Goal: Contribute content

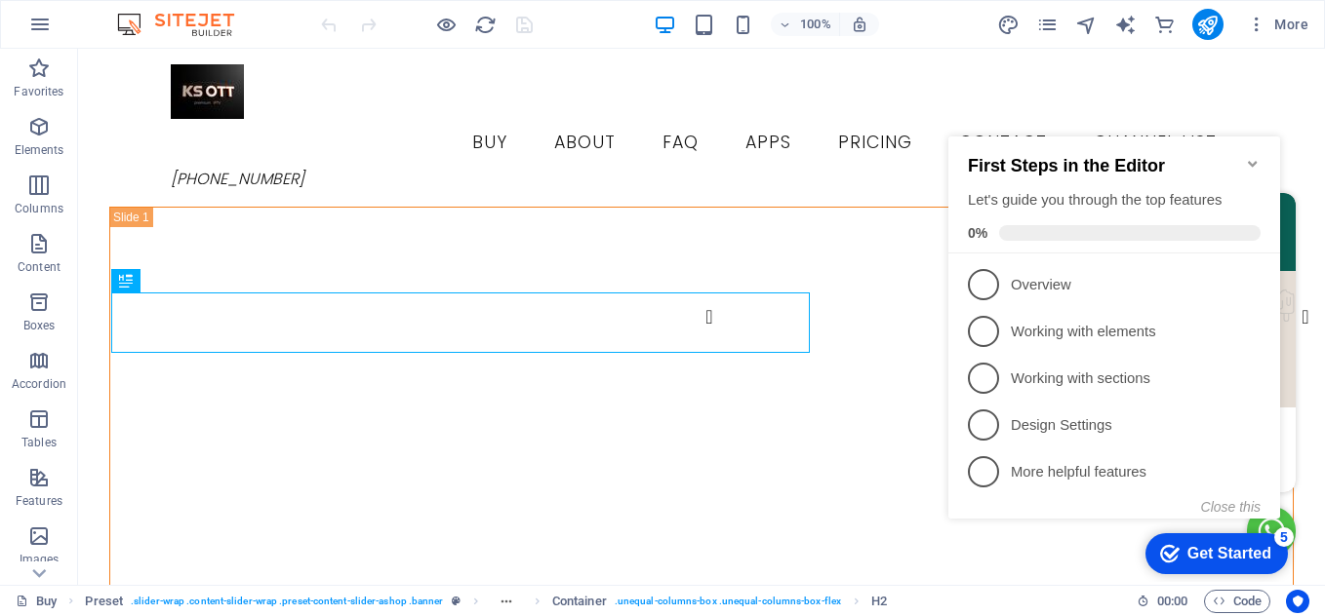
click at [1253, 156] on icon "Minimize checklist" at bounding box center [1253, 164] width 16 height 16
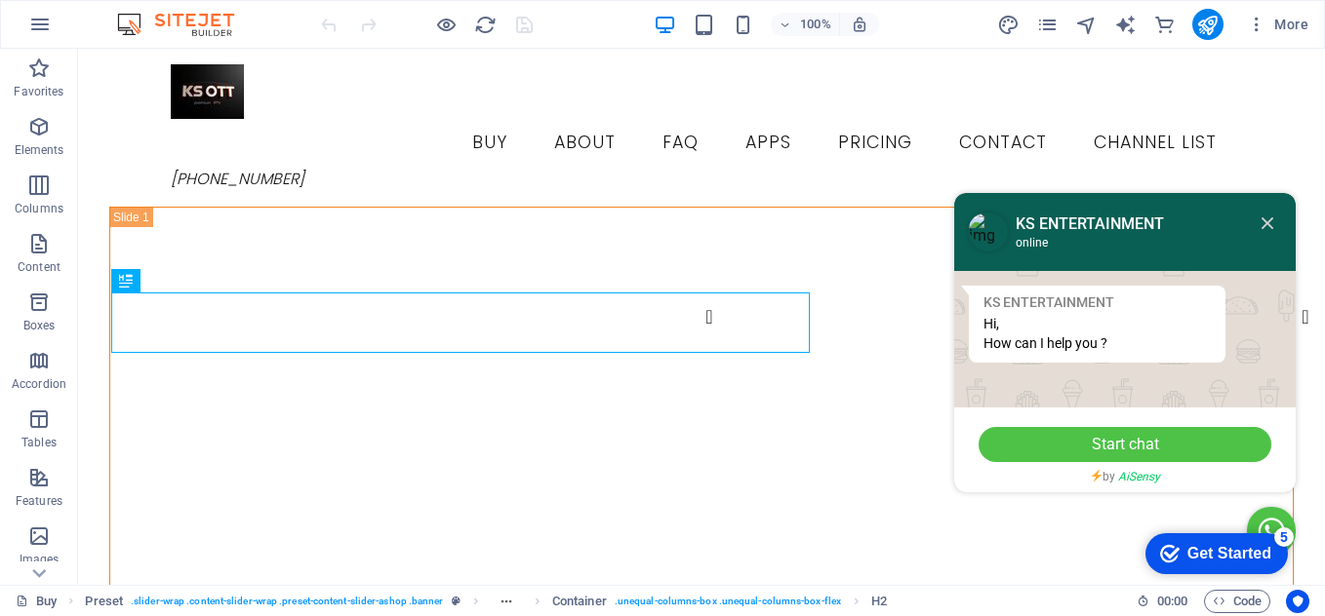
click at [1261, 221] on icon at bounding box center [1267, 224] width 12 height 12
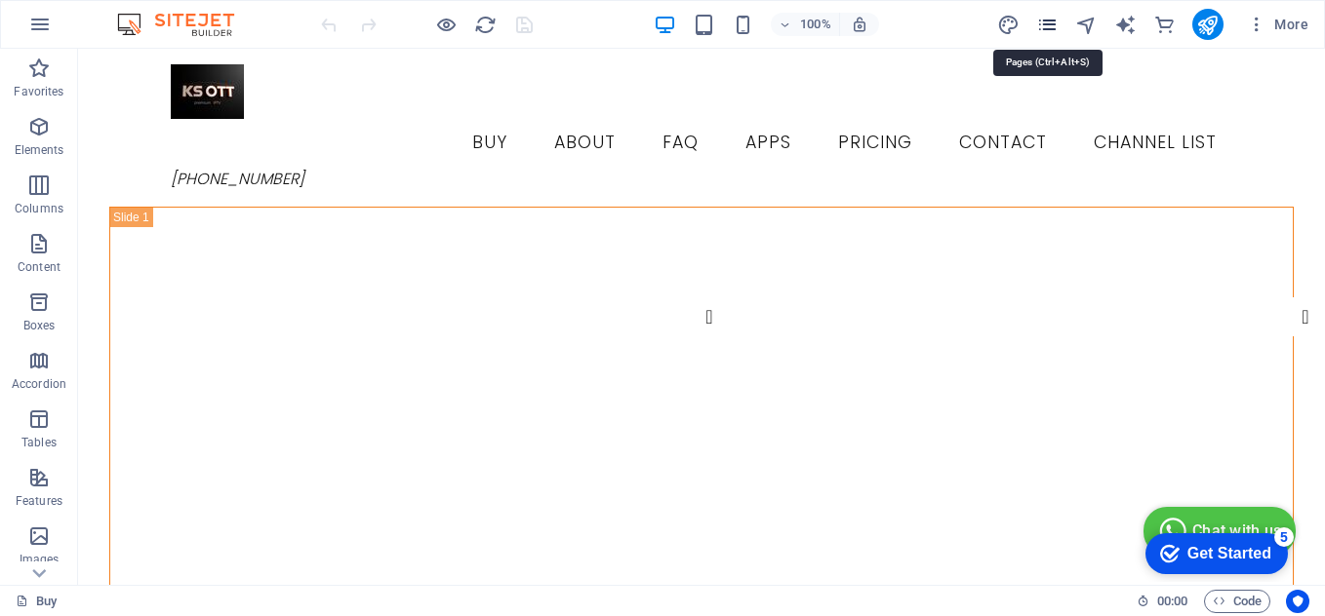
click at [1046, 26] on icon "pages" at bounding box center [1047, 25] width 22 height 22
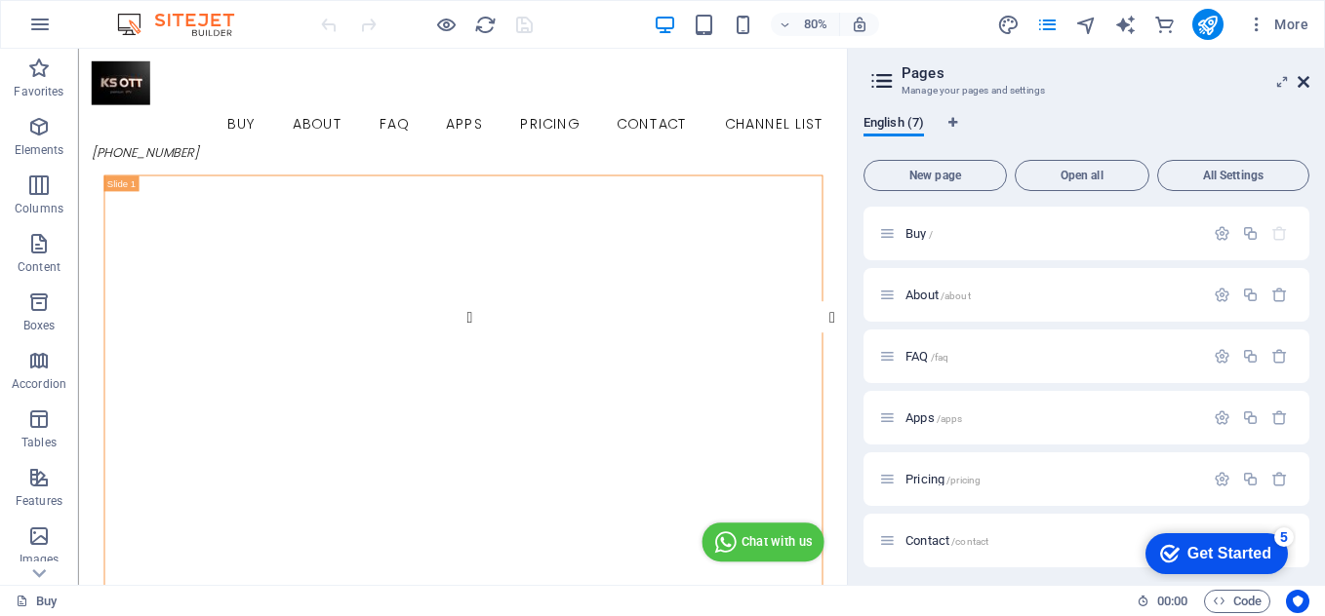
click at [1303, 84] on icon at bounding box center [1303, 82] width 12 height 16
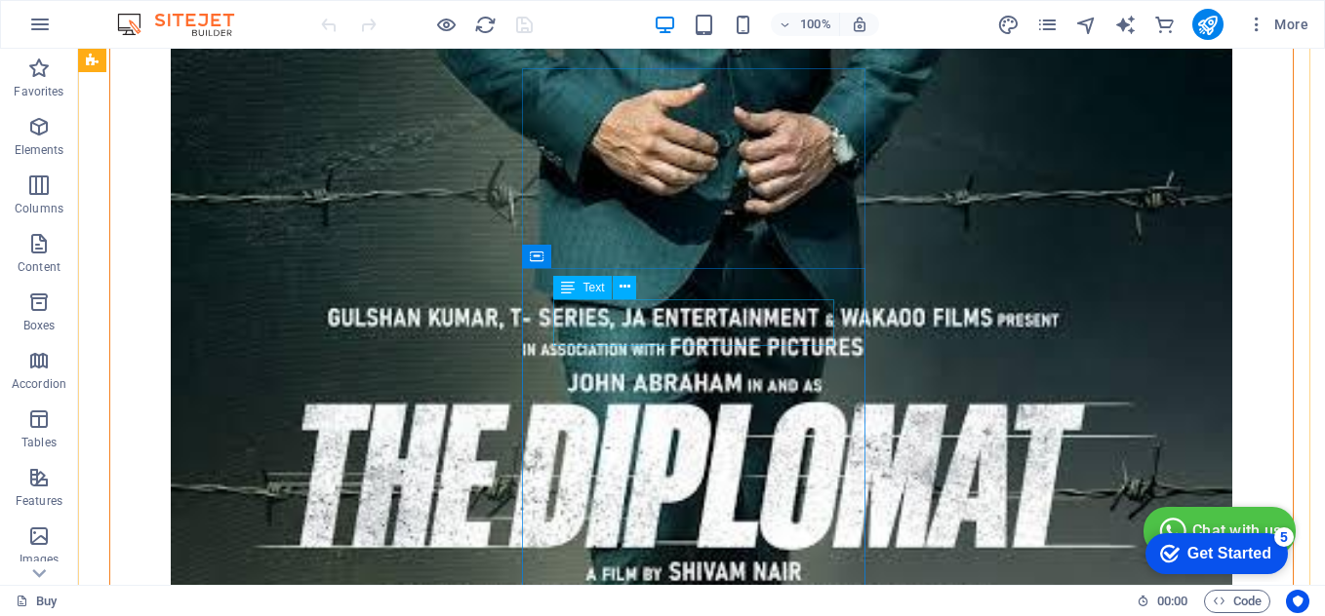
scroll to position [3902, 0]
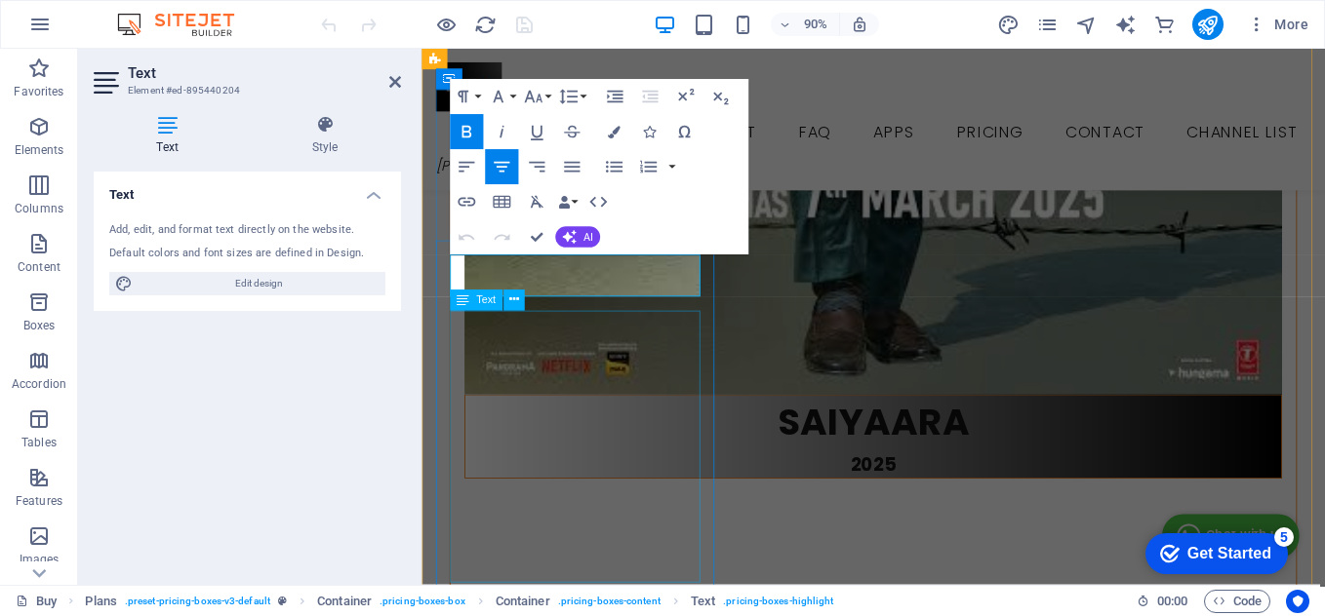
scroll to position [3649, 0]
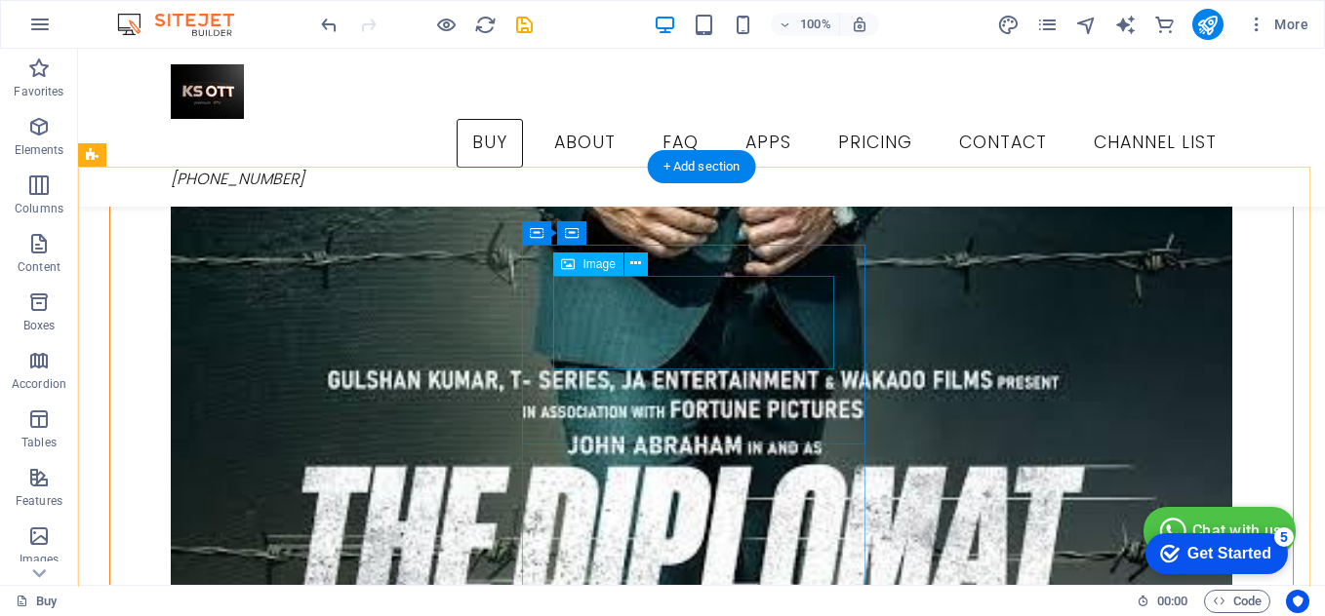
scroll to position [3707, 0]
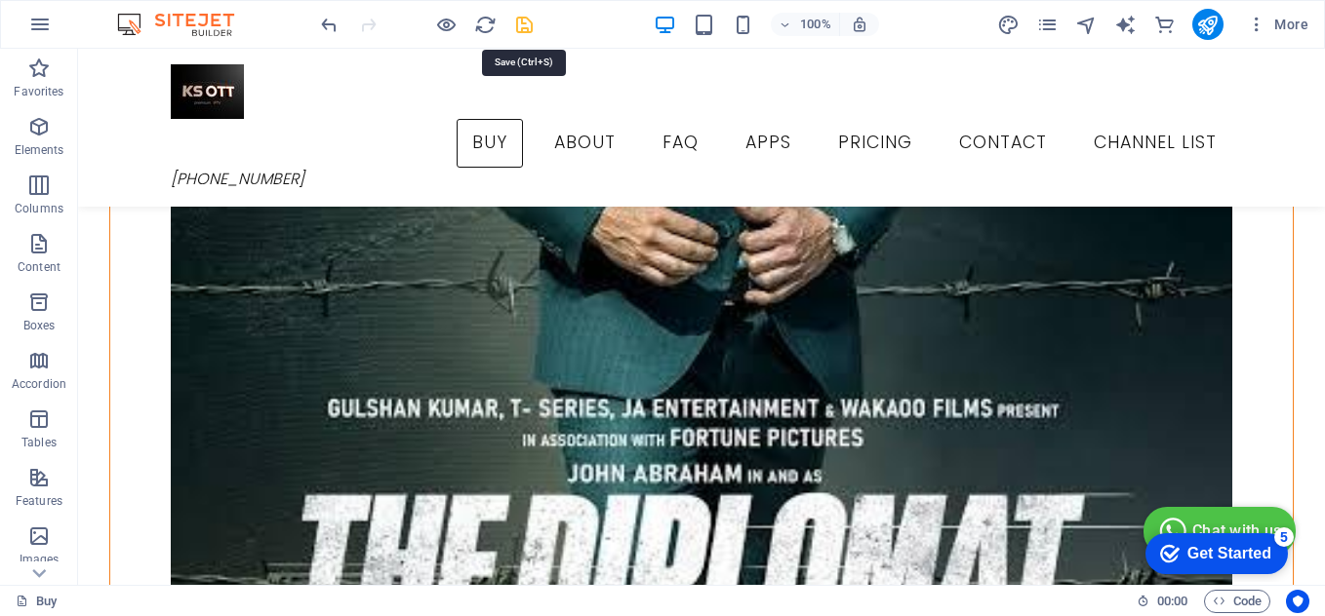
click at [522, 29] on icon "save" at bounding box center [524, 25] width 22 height 22
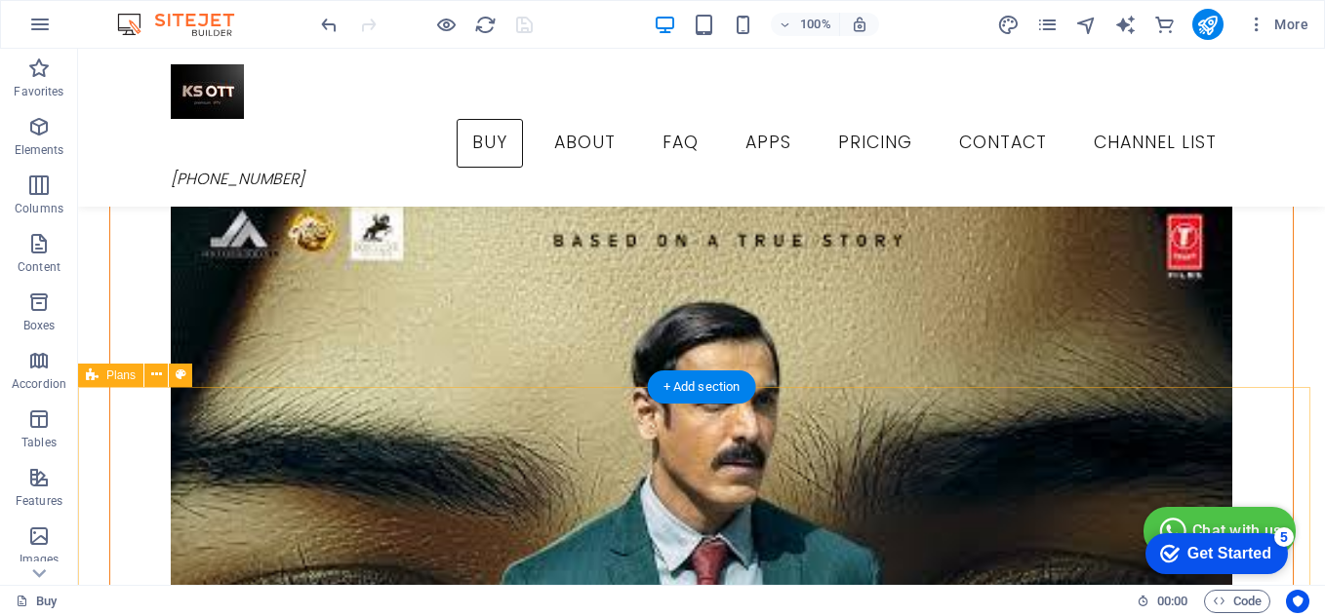
scroll to position [2634, 0]
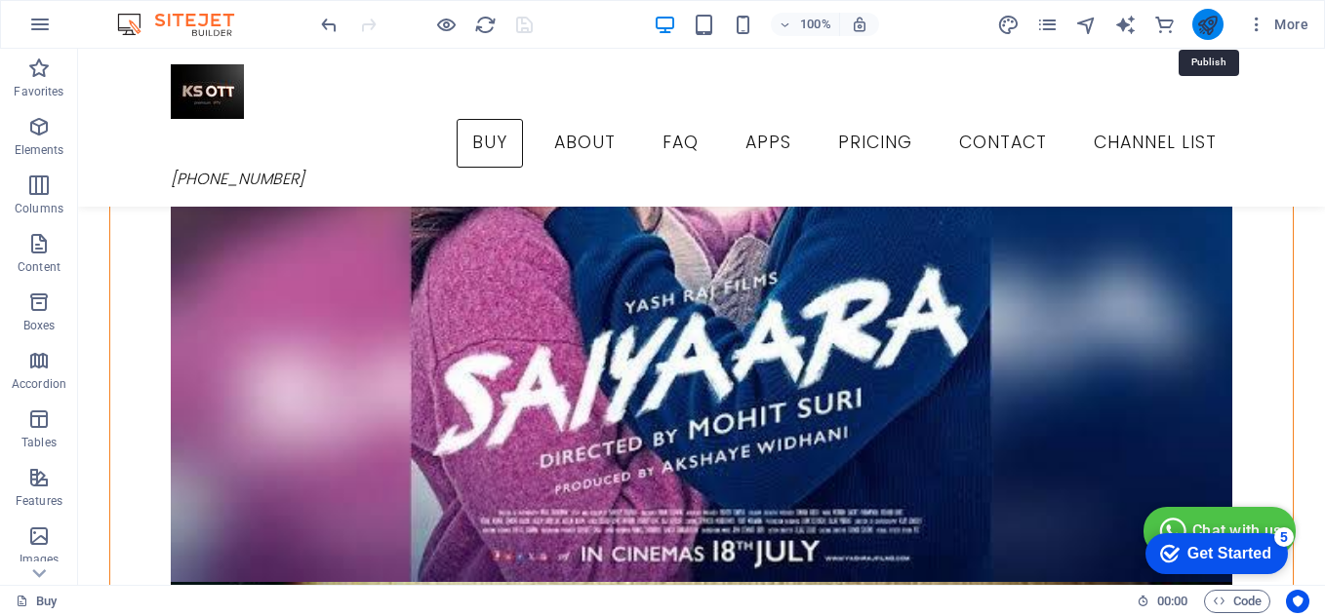
click at [1211, 20] on icon "publish" at bounding box center [1207, 25] width 22 height 22
